Goal: Information Seeking & Learning: Find specific fact

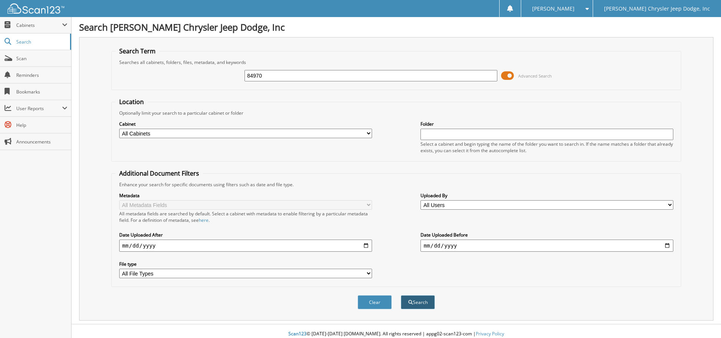
type input "84970"
click at [416, 301] on button "Search" at bounding box center [418, 302] width 34 height 14
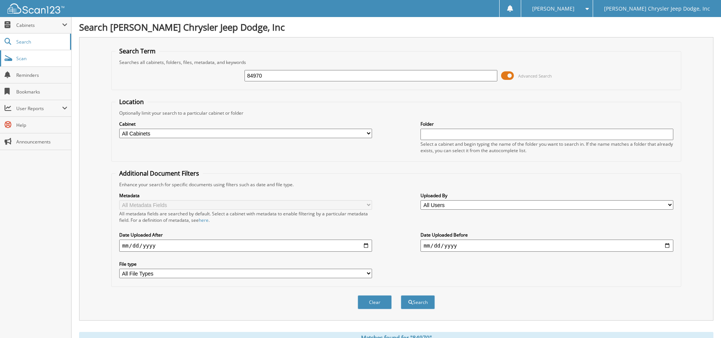
click at [36, 59] on span "Scan" at bounding box center [41, 58] width 51 height 6
